Goal: Submit feedback/report problem

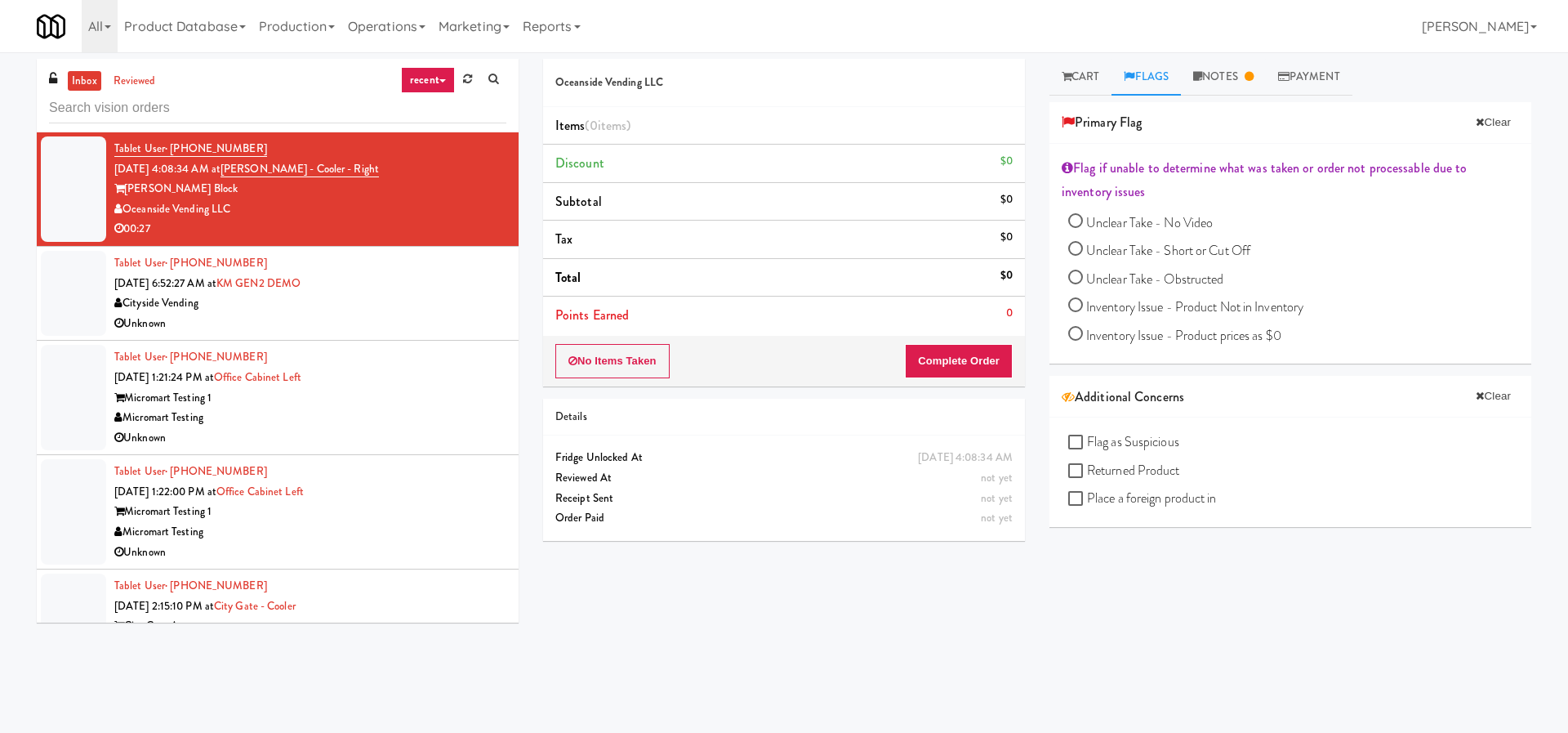
drag, startPoint x: 1104, startPoint y: 191, endPoint x: 1074, endPoint y: 157, distance: 45.3
click at [1074, 157] on div "Flag if unable to determine what was taken or order not processable due to inve…" at bounding box center [1290, 180] width 458 height 48
click at [1108, 173] on div "Flag if unable to determine what was taken or order not processable due to inve…" at bounding box center [1290, 180] width 458 height 48
drag, startPoint x: 1094, startPoint y: 191, endPoint x: 1080, endPoint y: 173, distance: 22.8
click at [1080, 173] on div "Flag if unable to determine what was taken or order not processable due to inve…" at bounding box center [1290, 180] width 458 height 48
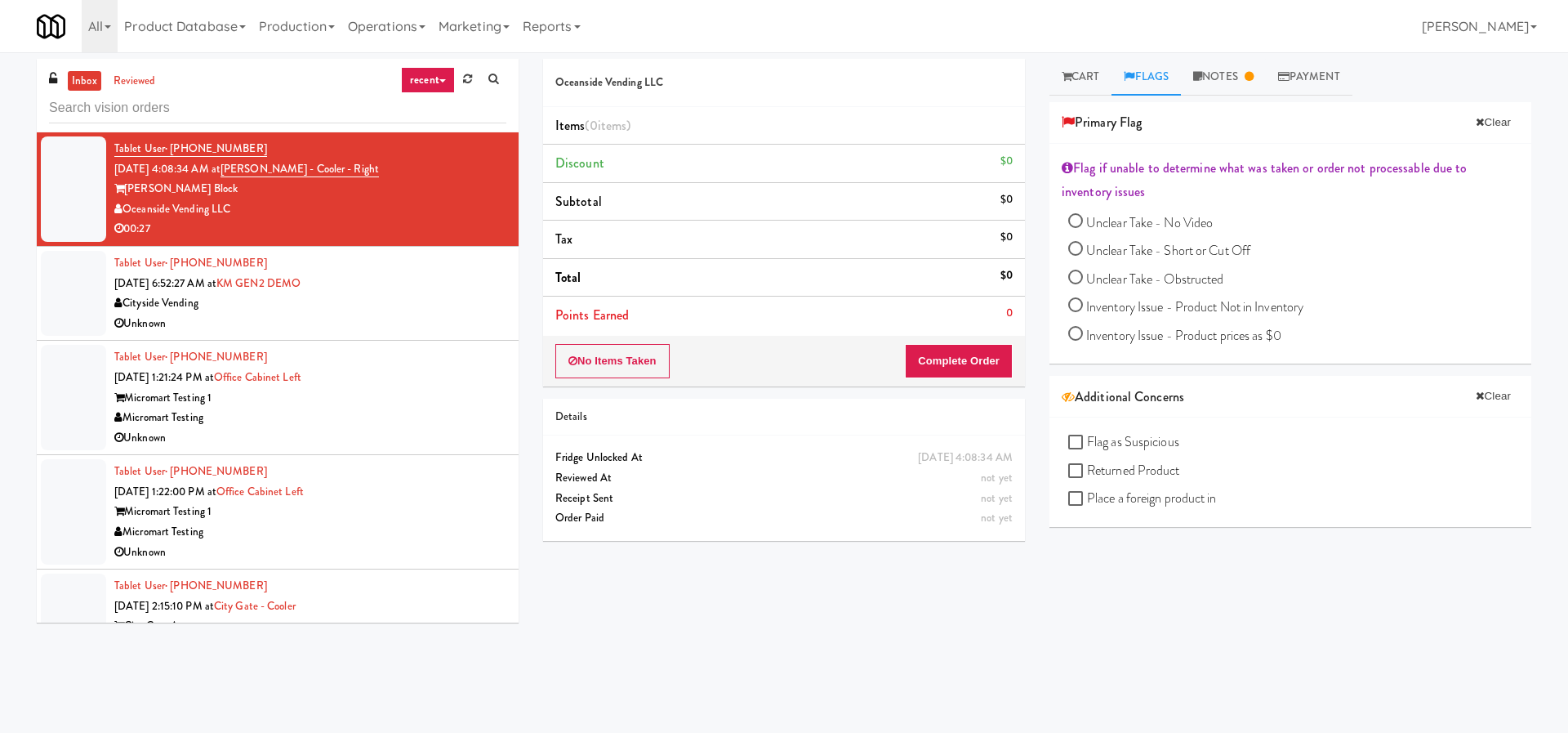
drag, startPoint x: 1077, startPoint y: 168, endPoint x: 1128, endPoint y: 195, distance: 57.7
click at [1128, 195] on div "Flag if unable to determine what was taken or order not processable due to inve…" at bounding box center [1290, 180] width 458 height 48
click at [1119, 173] on div "Flag if unable to determine what was taken or order not processable due to inve…" at bounding box center [1290, 180] width 458 height 48
drag, startPoint x: 1097, startPoint y: 192, endPoint x: 1079, endPoint y: 168, distance: 30.0
click at [1079, 168] on div "Flag if unable to determine what was taken or order not processable due to inve…" at bounding box center [1290, 180] width 458 height 48
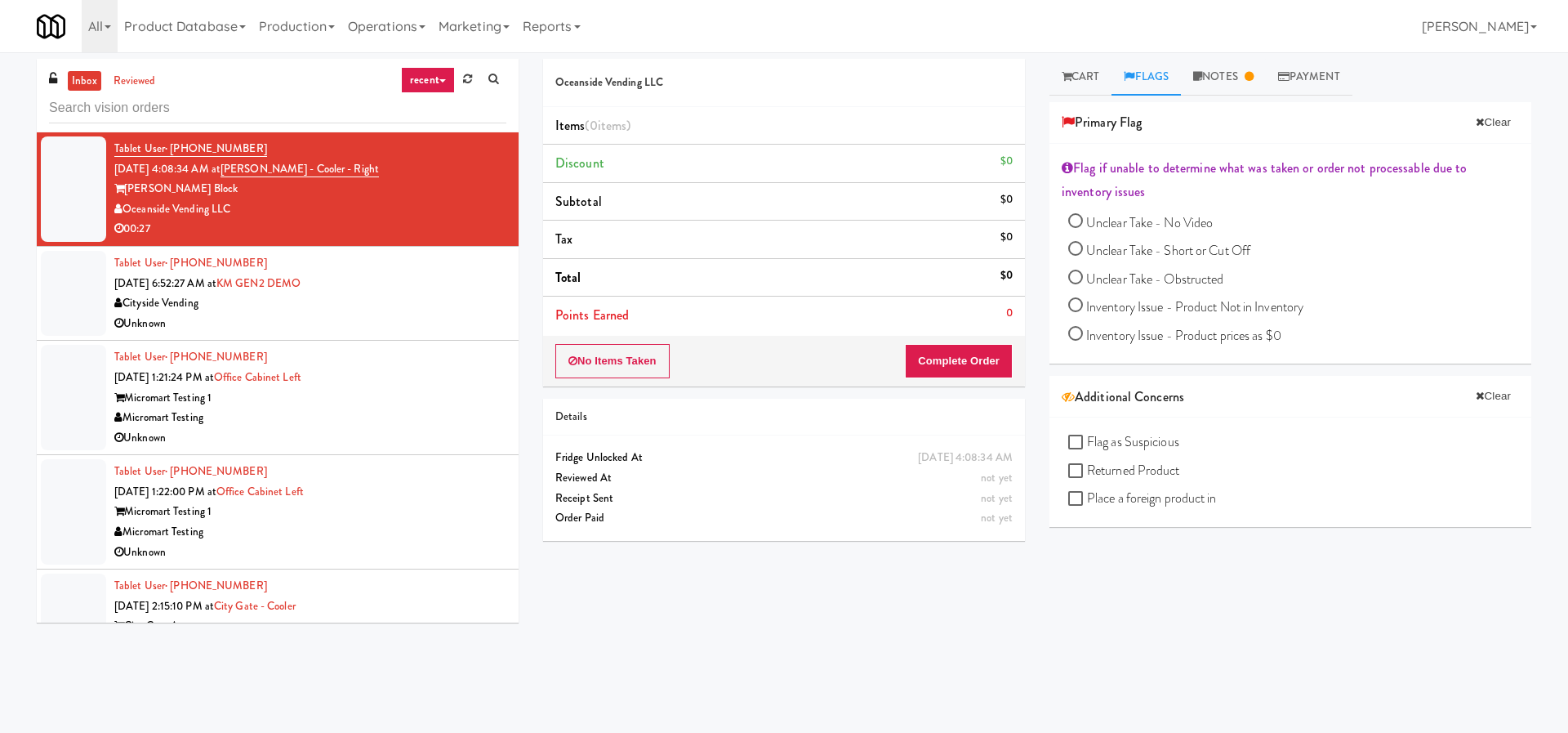
click at [1079, 168] on div "Flag if unable to determine what was taken or order not processable due to inve…" at bounding box center [1290, 180] width 458 height 48
drag, startPoint x: 1079, startPoint y: 168, endPoint x: 1087, endPoint y: 181, distance: 15.3
click at [1087, 181] on div "Flag if unable to determine what was taken or order not processable due to inve…" at bounding box center [1290, 180] width 458 height 48
drag, startPoint x: 1117, startPoint y: 400, endPoint x: 1271, endPoint y: 393, distance: 154.2
click at [1271, 393] on div "Additional Concerns Clear" at bounding box center [1290, 396] width 458 height 25
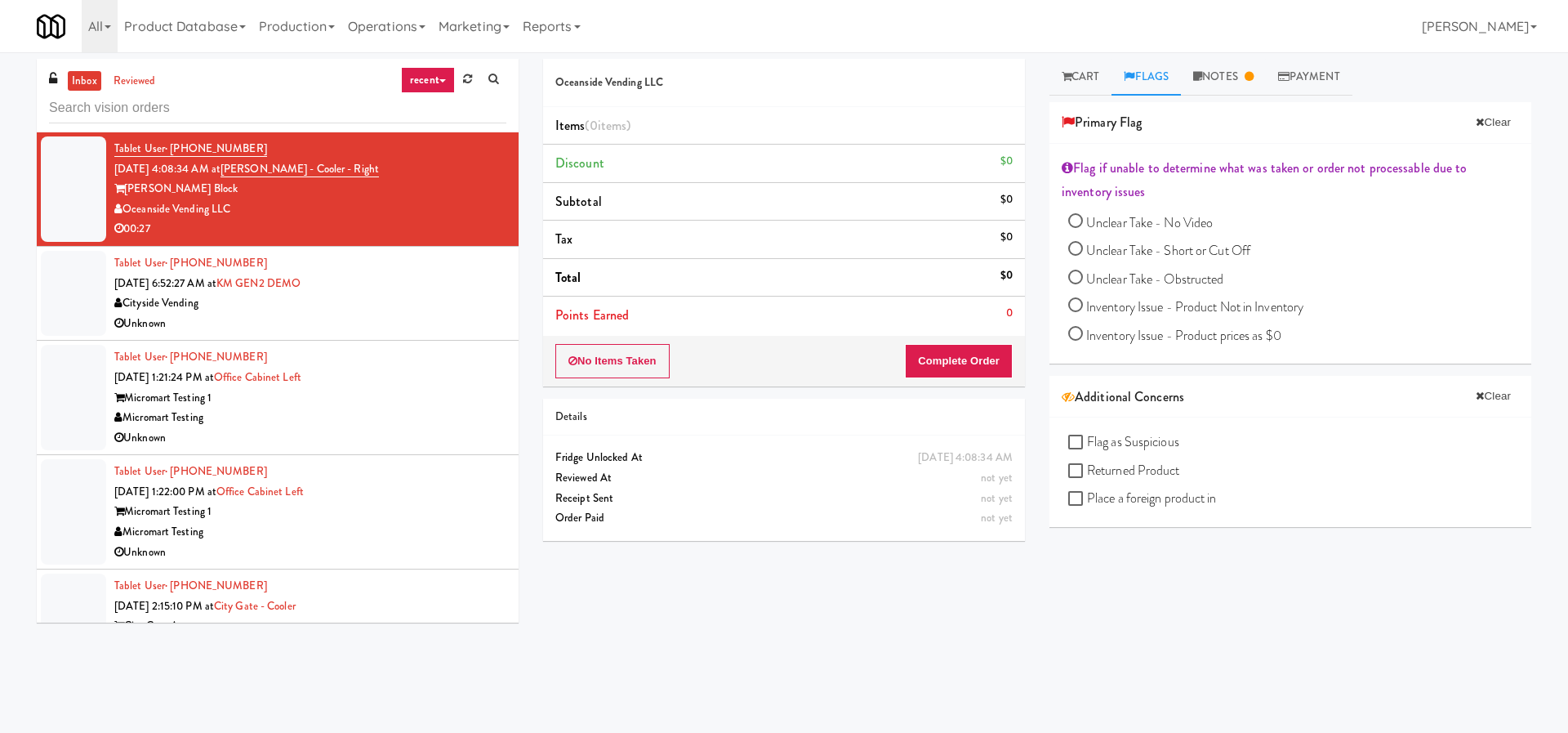
drag, startPoint x: 1087, startPoint y: 552, endPoint x: 1098, endPoint y: 565, distance: 17.0
click at [1087, 552] on div "Retrieve Video Grab N' Go Inventory Planogram Delivered [US_STATE] - Green Tea …" at bounding box center [1290, 409] width 482 height 613
drag, startPoint x: 1126, startPoint y: 641, endPoint x: 1126, endPoint y: 650, distance: 9.0
click at [1126, 648] on div "Retrieve Video Grab N' Go Inventory Planogram Delivered [US_STATE] - Green Tea …" at bounding box center [1290, 409] width 482 height 613
drag, startPoint x: 1126, startPoint y: 650, endPoint x: 1213, endPoint y: 522, distance: 154.8
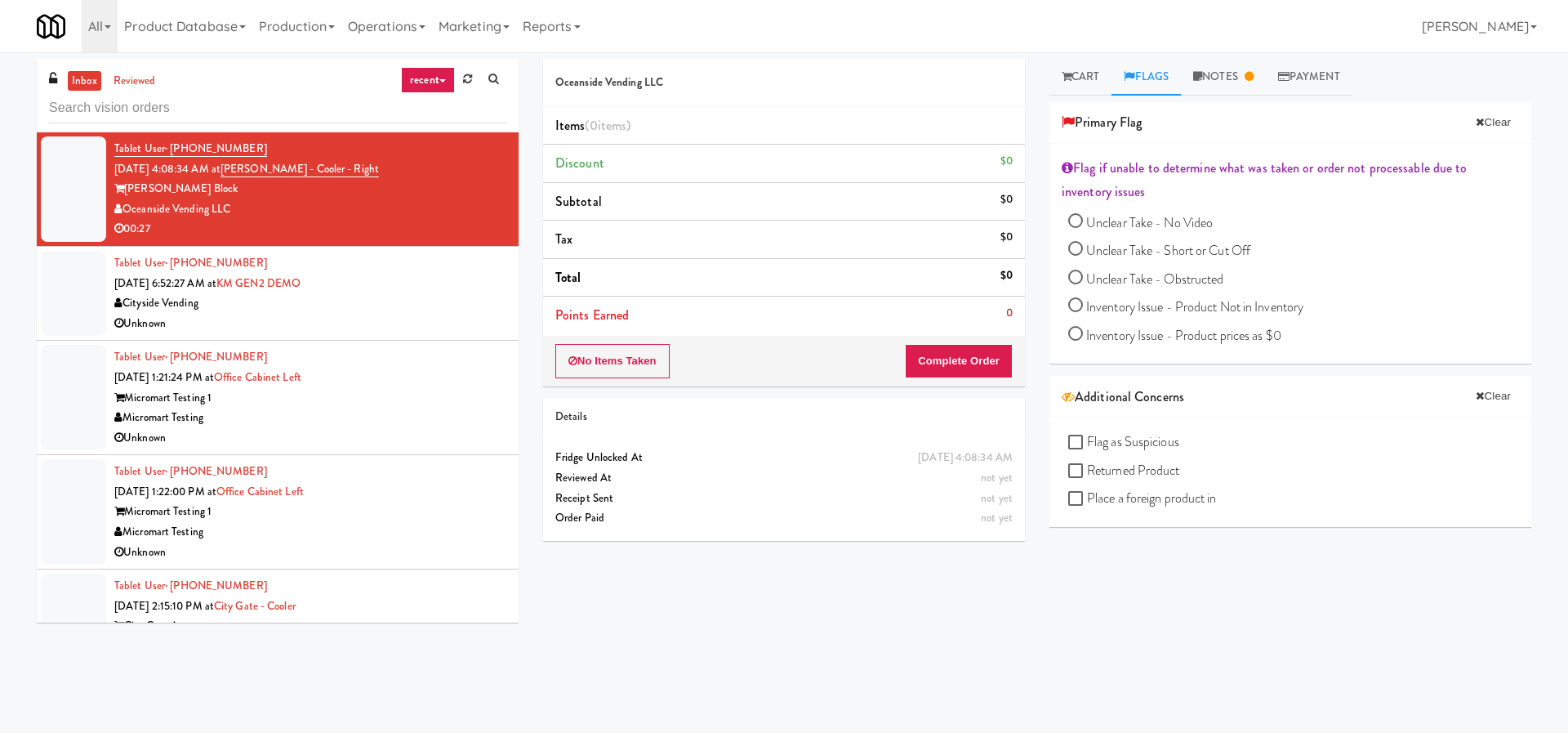
click at [1141, 623] on div "Retrieve Video Grab N' Go Inventory Planogram Delivered [US_STATE] - Green Tea …" at bounding box center [1290, 409] width 482 height 613
